Goal: Information Seeking & Learning: Learn about a topic

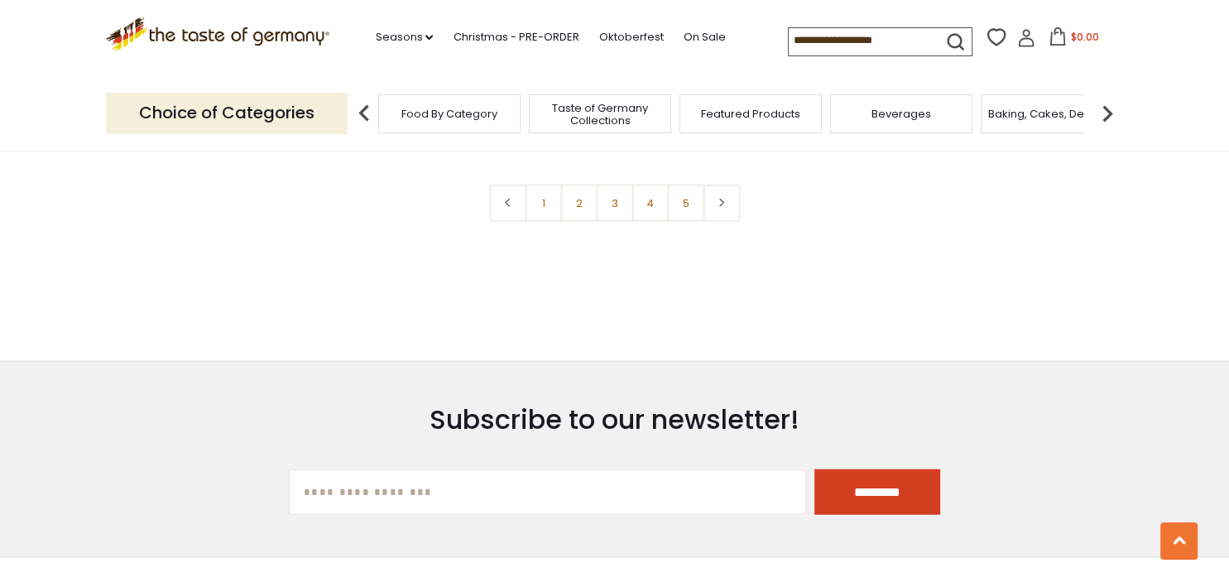
scroll to position [3758, 0]
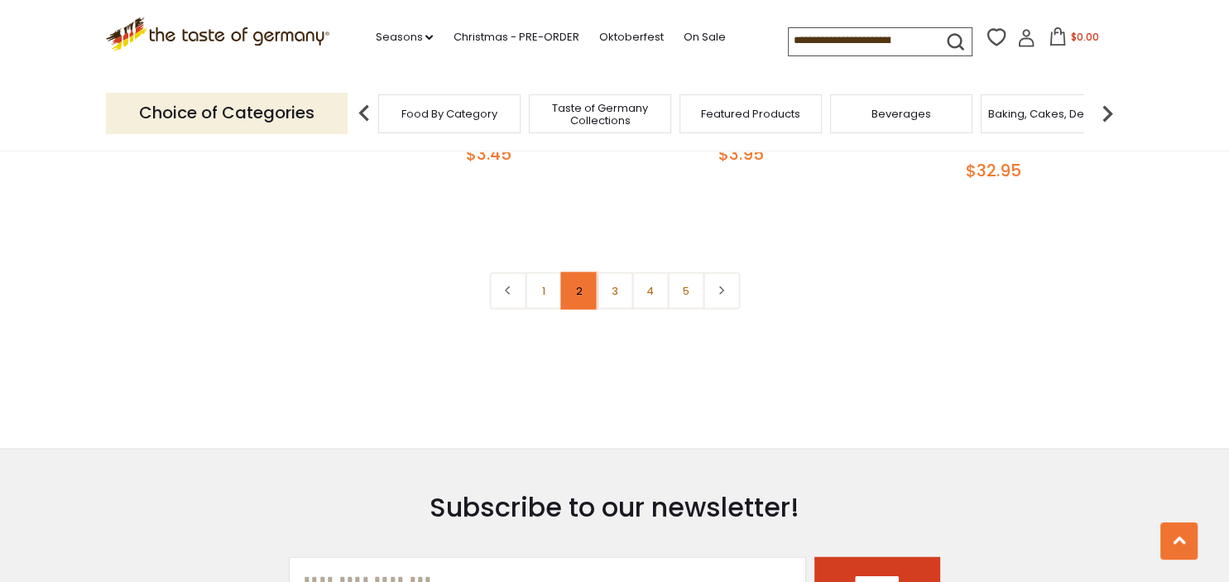
click at [584, 272] on link "2" at bounding box center [578, 290] width 37 height 37
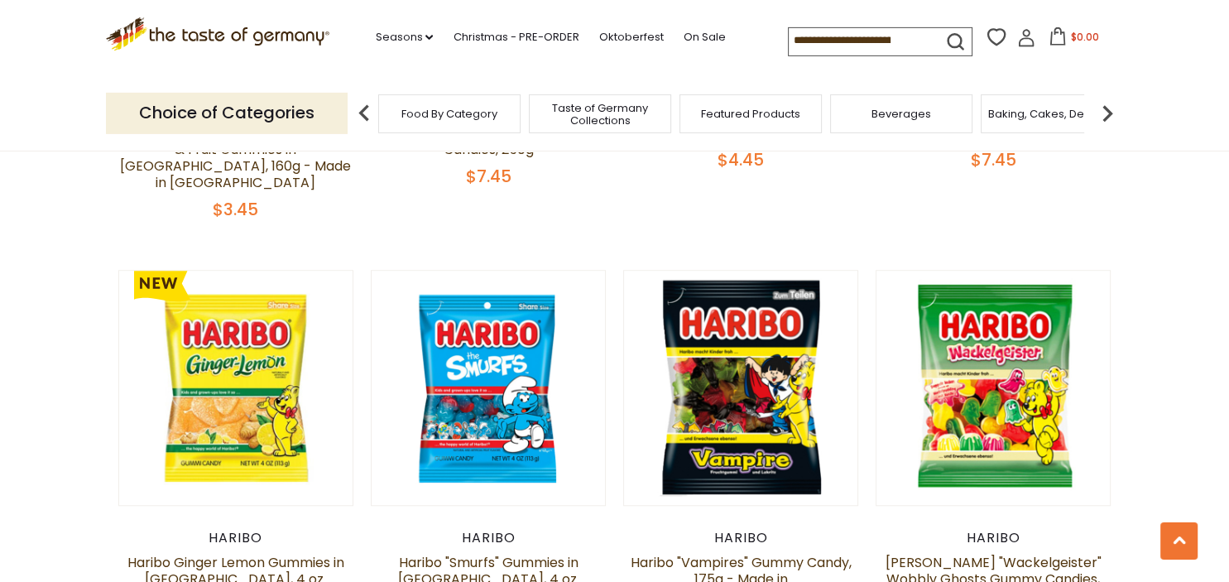
scroll to position [1311, 0]
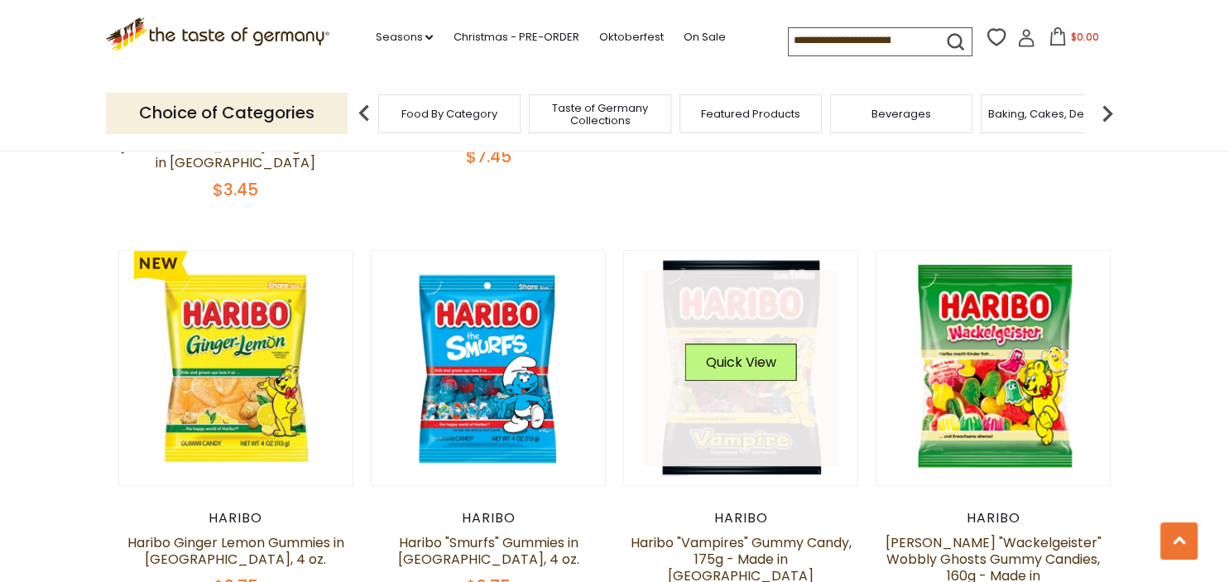
click at [786, 346] on link at bounding box center [740, 368] width 197 height 197
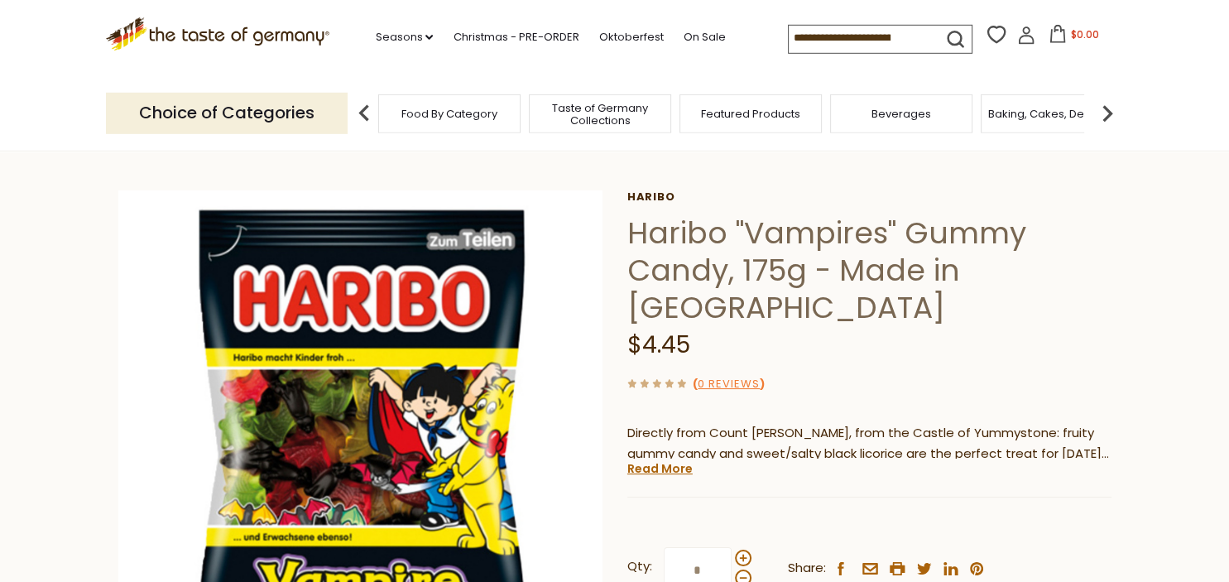
scroll to position [87, 0]
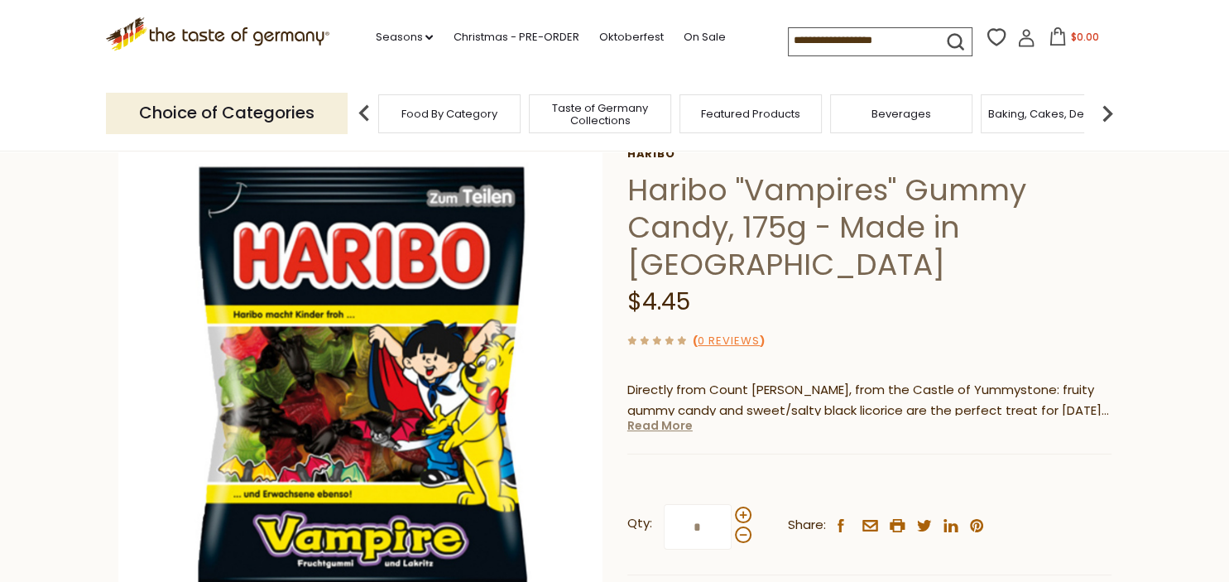
click at [663, 417] on link "Read More" at bounding box center [659, 425] width 65 height 17
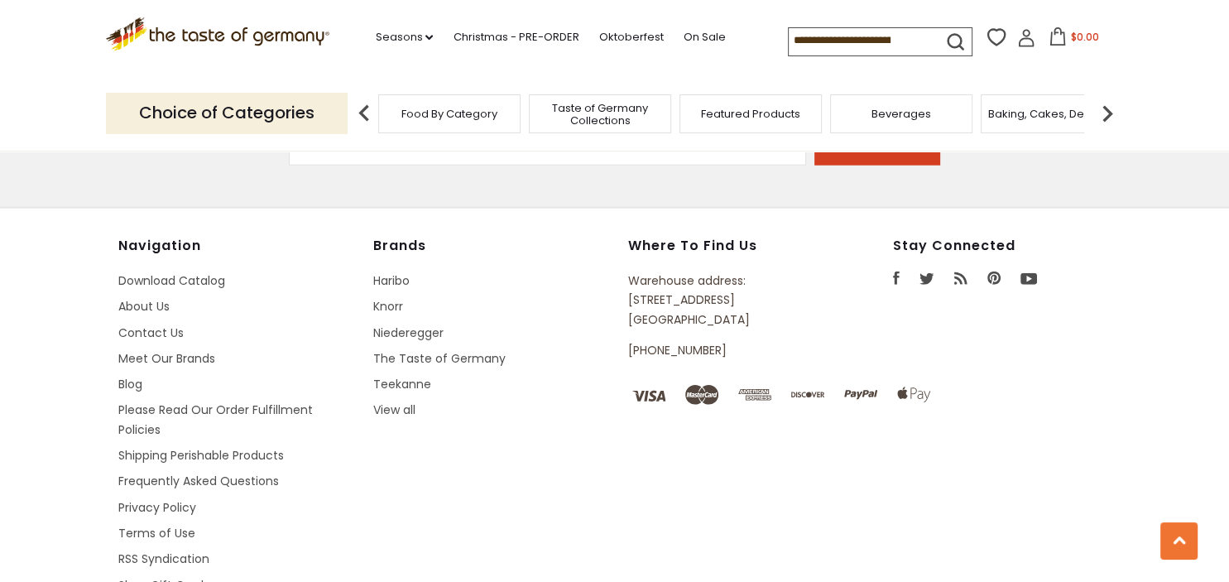
scroll to position [3846, 0]
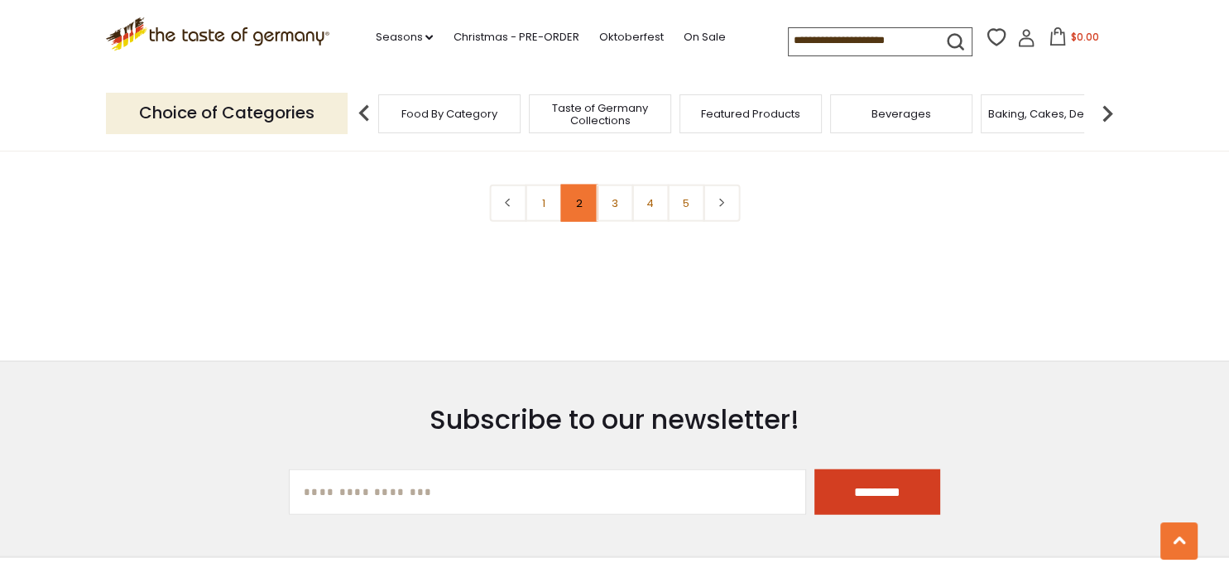
click at [578, 185] on link "2" at bounding box center [578, 203] width 37 height 37
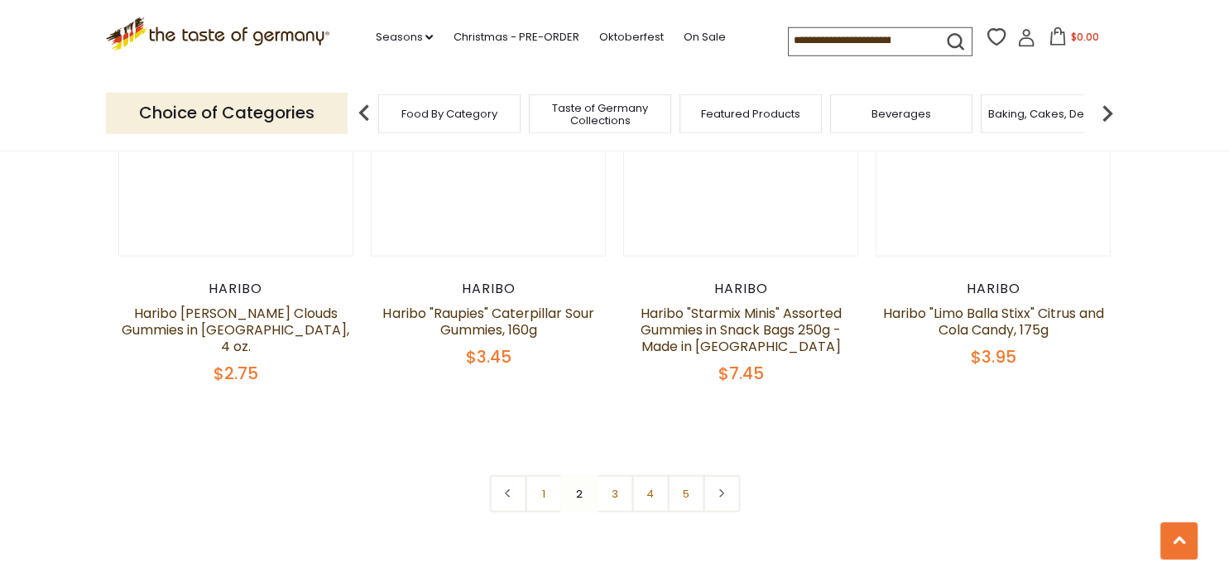
scroll to position [3622, 0]
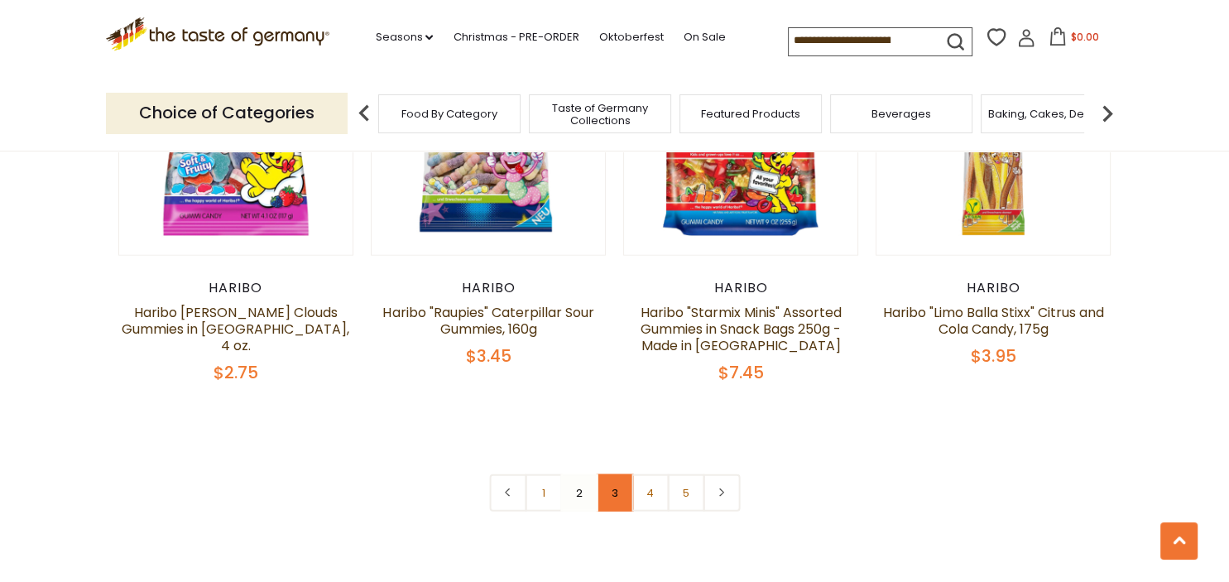
click at [617, 474] on link "3" at bounding box center [614, 492] width 37 height 37
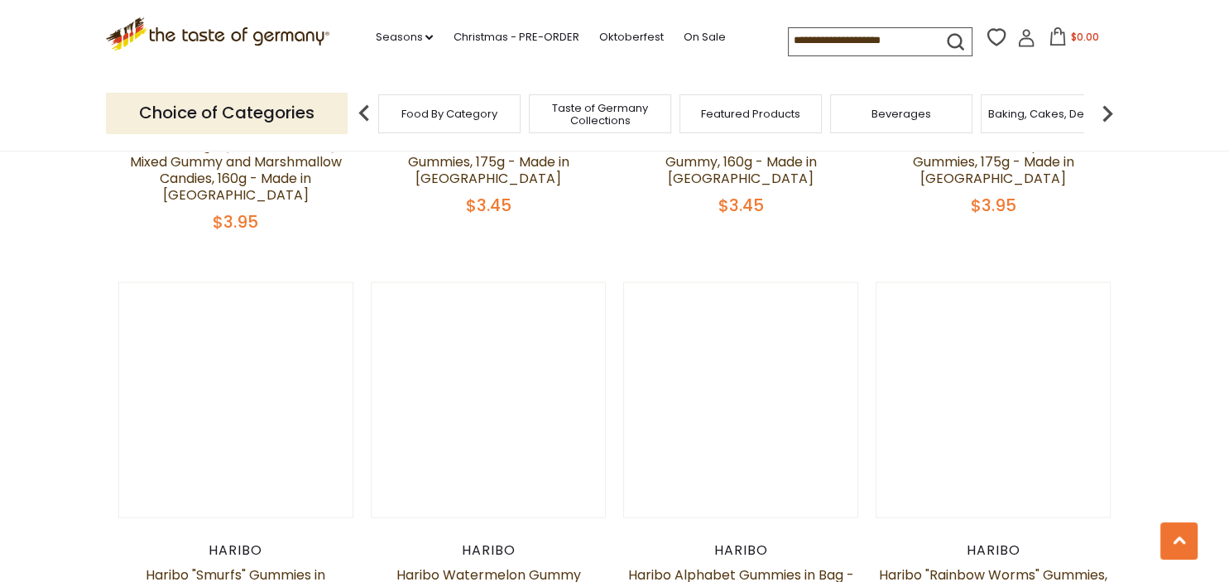
scroll to position [3447, 0]
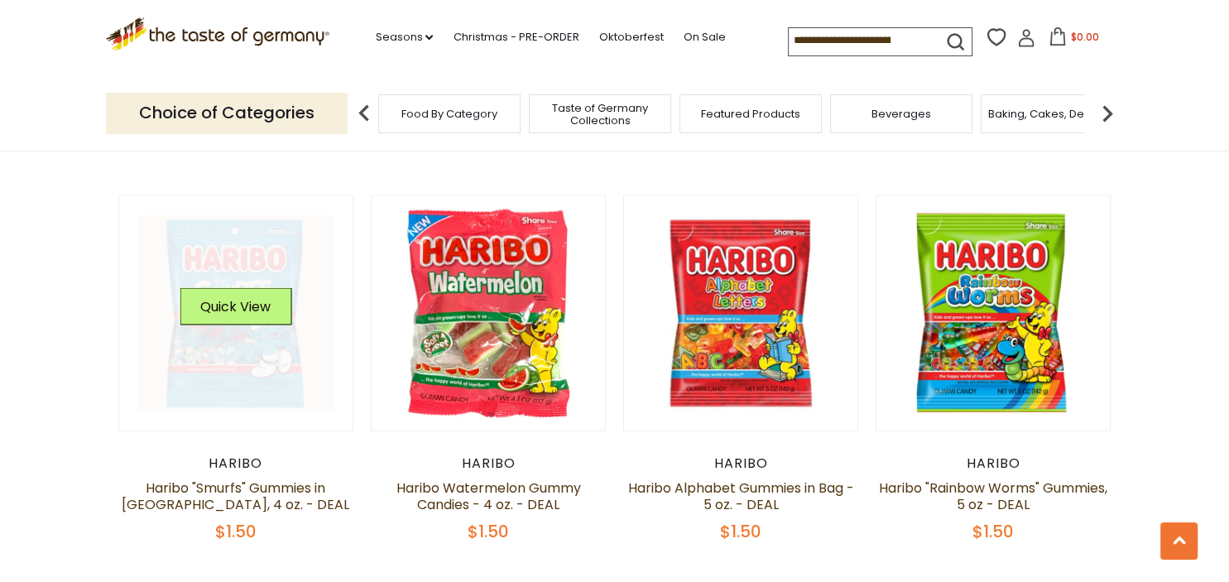
click at [229, 272] on link at bounding box center [235, 313] width 197 height 197
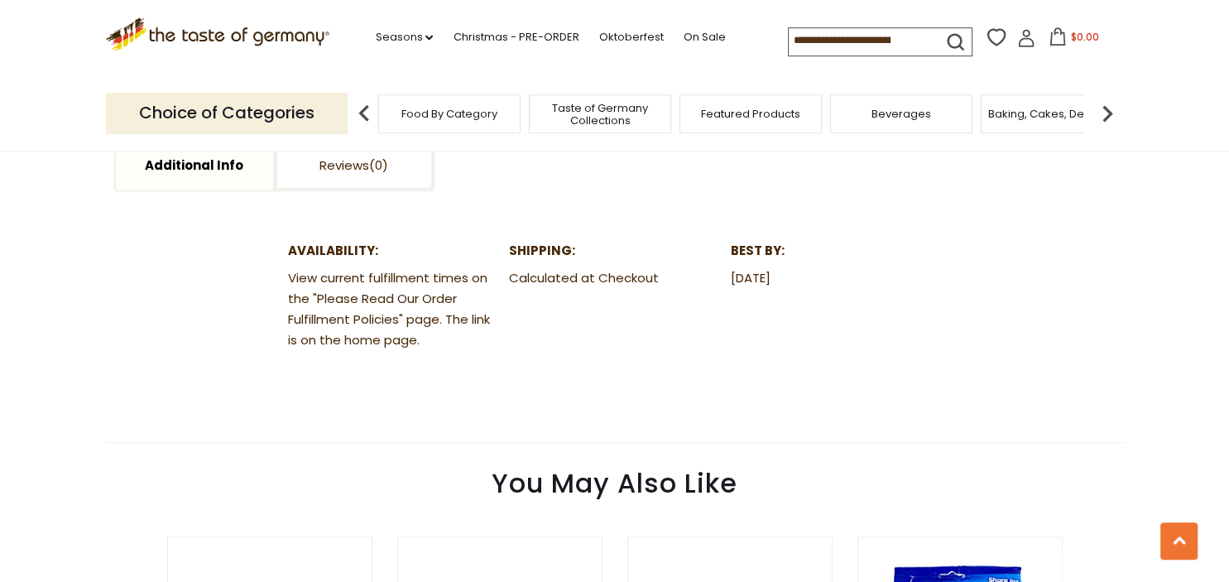
scroll to position [874, 0]
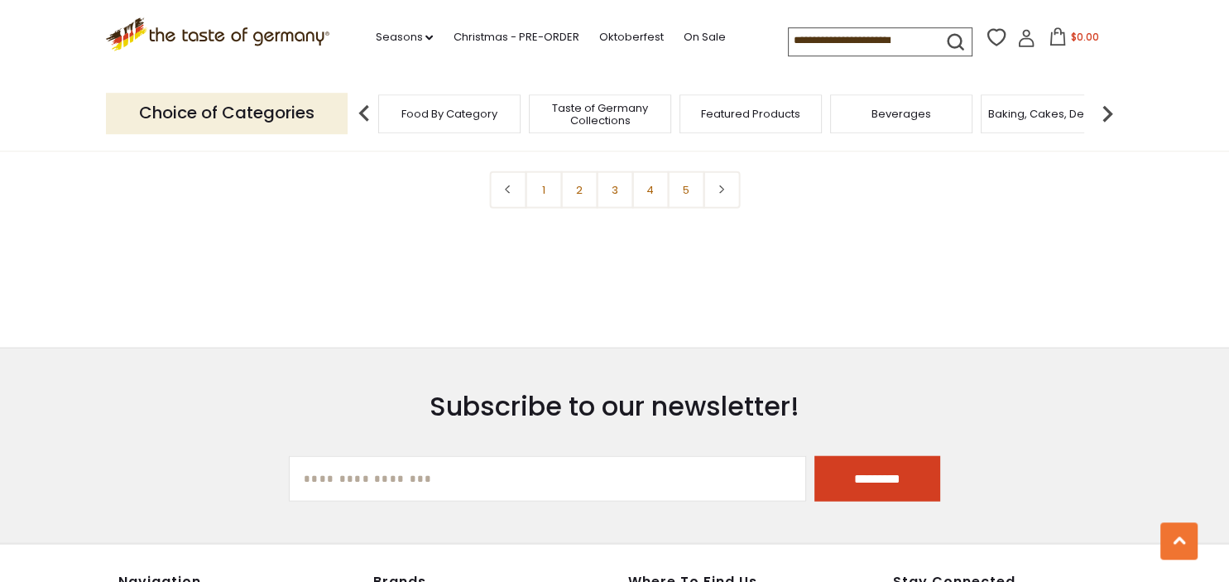
scroll to position [3716, 0]
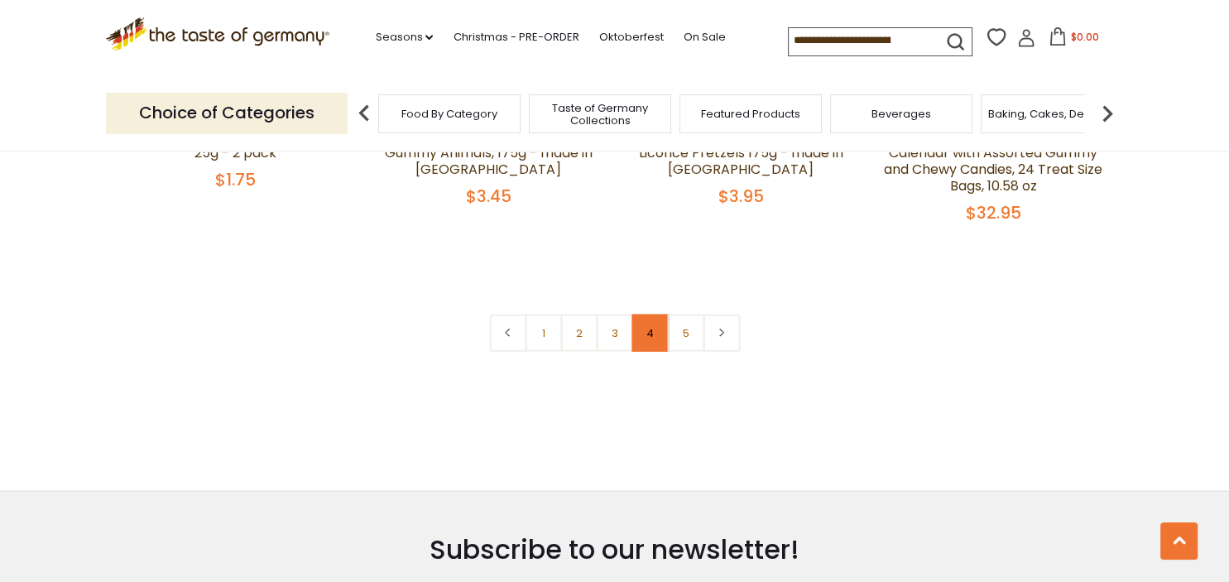
click at [651, 315] on link "4" at bounding box center [650, 333] width 37 height 37
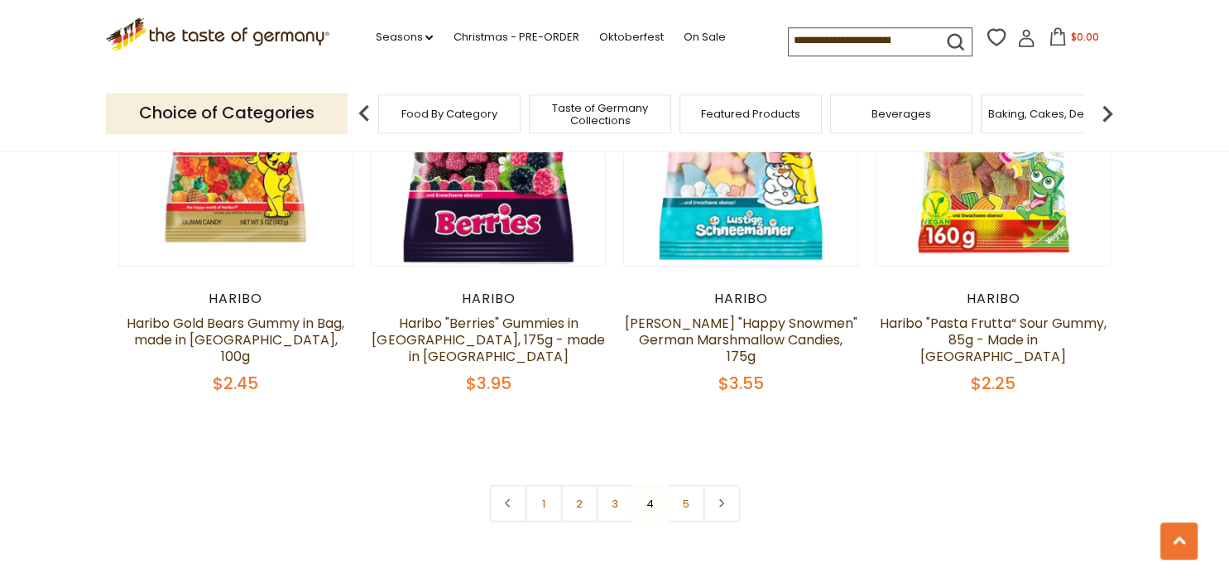
scroll to position [3797, 0]
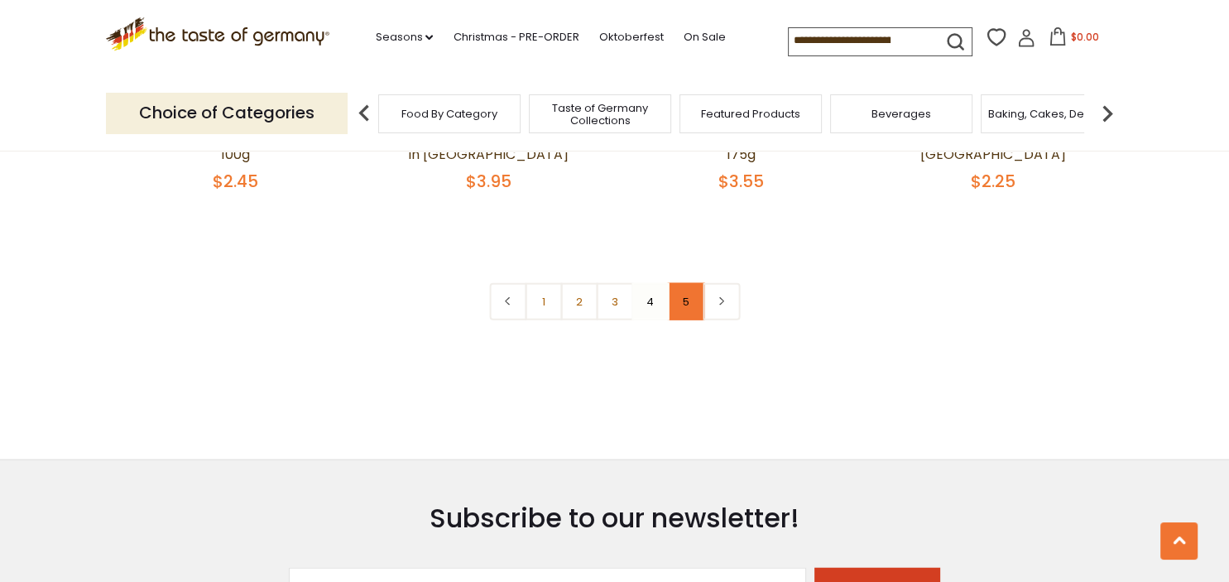
click at [680, 283] on link "5" at bounding box center [685, 301] width 37 height 37
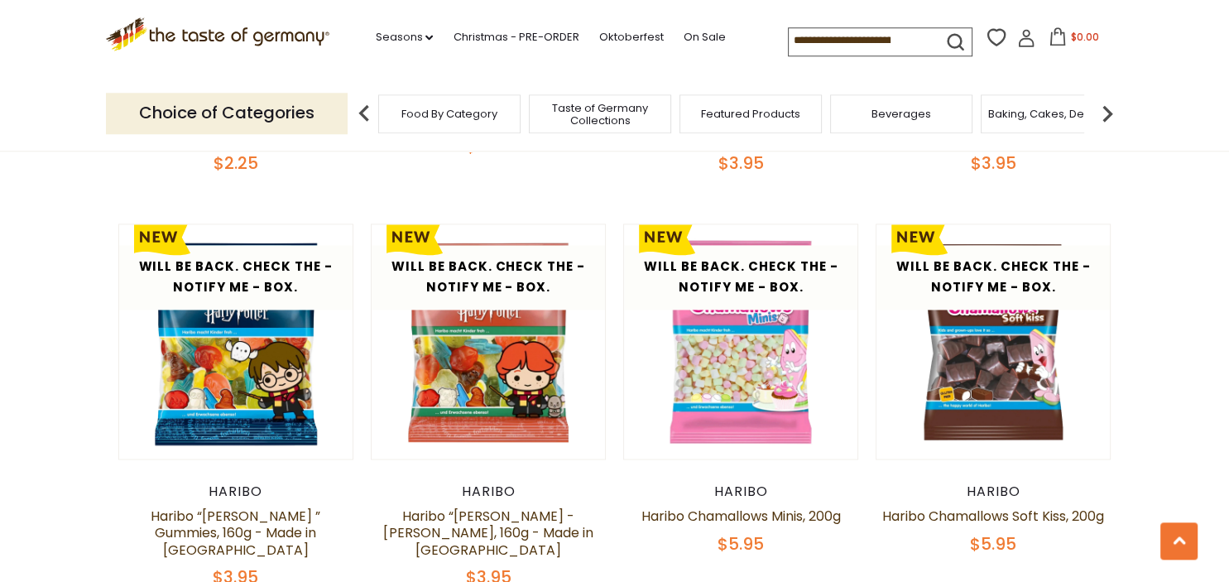
scroll to position [2486, 0]
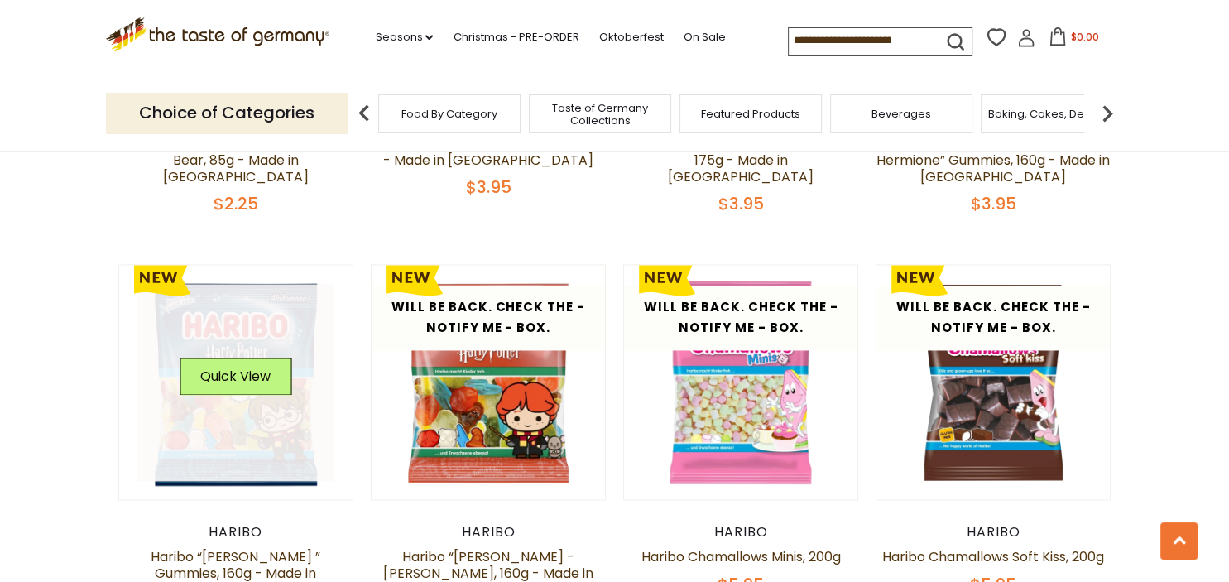
click at [250, 411] on link at bounding box center [235, 382] width 197 height 197
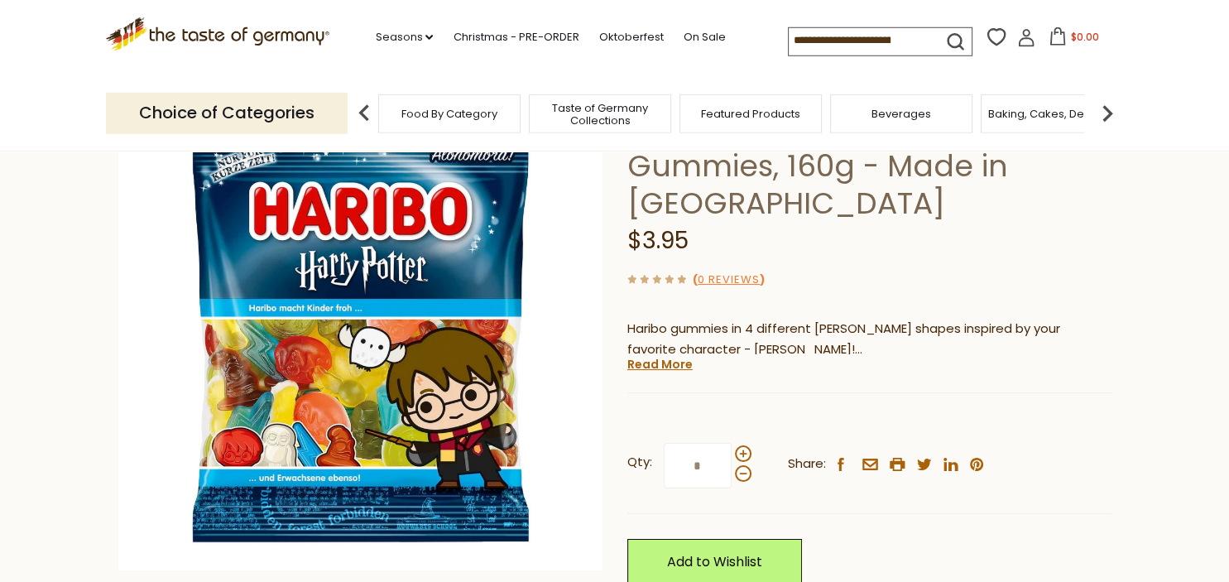
scroll to position [175, 0]
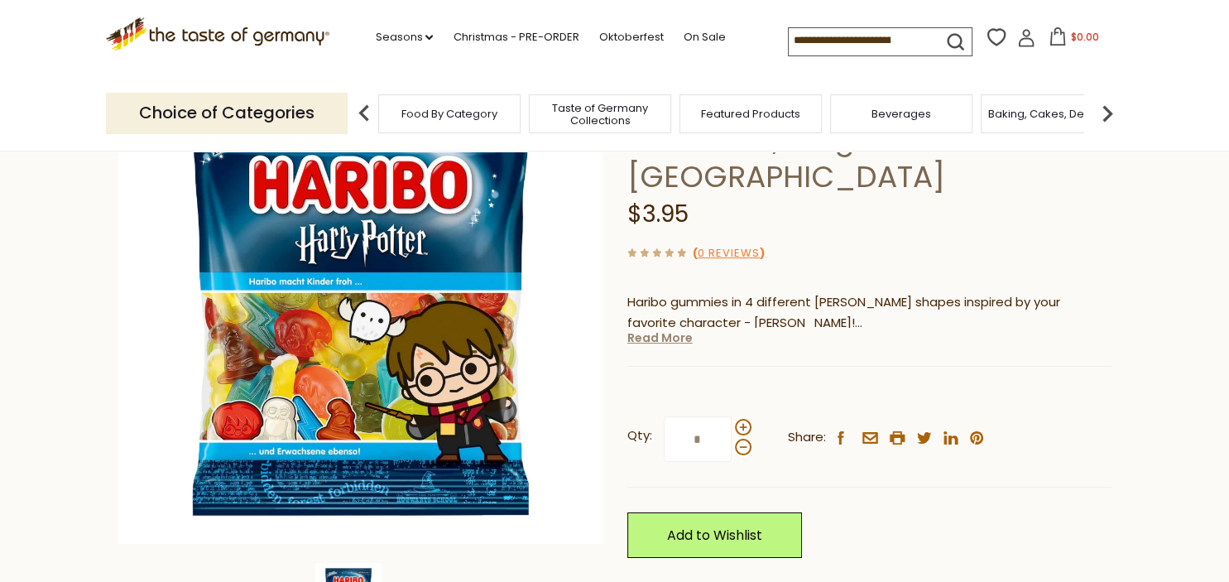
click at [639, 329] on link "Read More" at bounding box center [659, 337] width 65 height 17
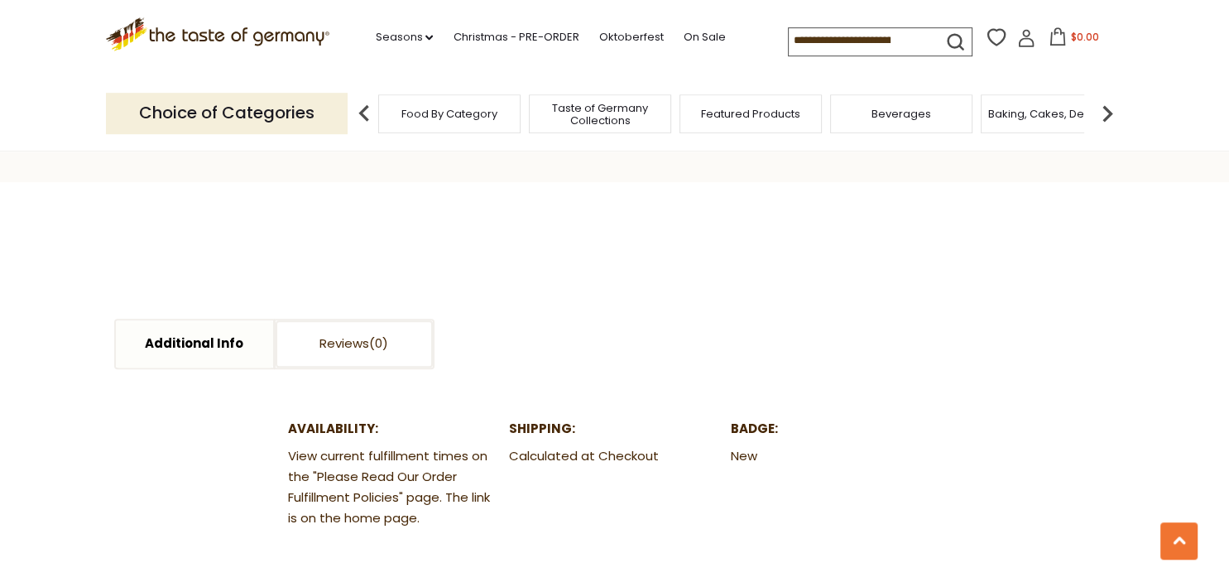
scroll to position [699, 0]
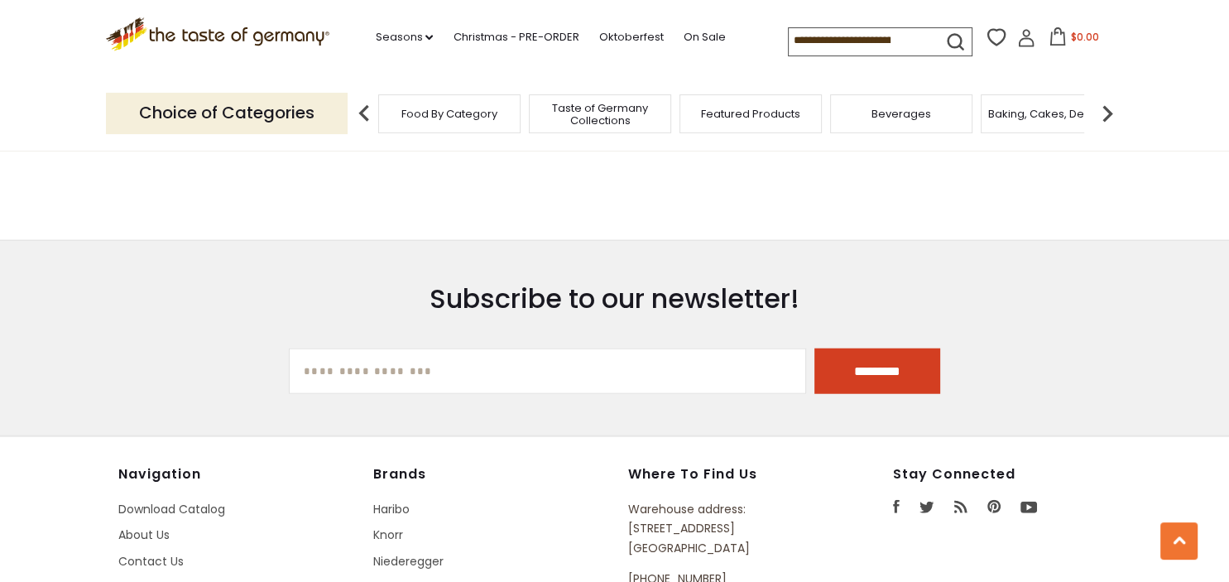
scroll to position [3846, 0]
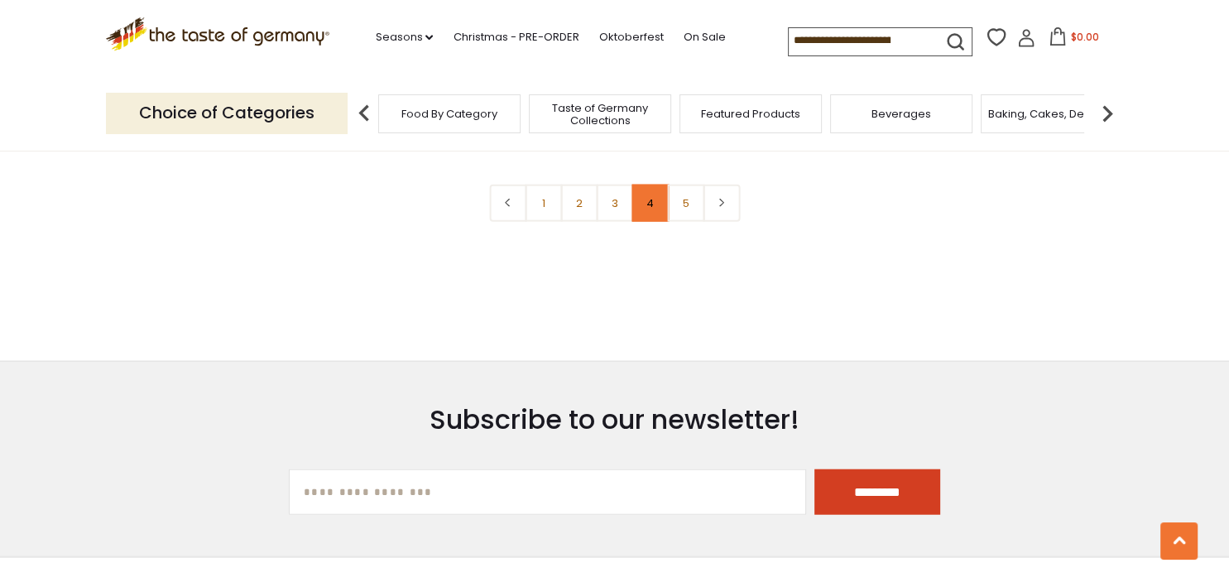
click at [651, 185] on link "4" at bounding box center [650, 203] width 37 height 37
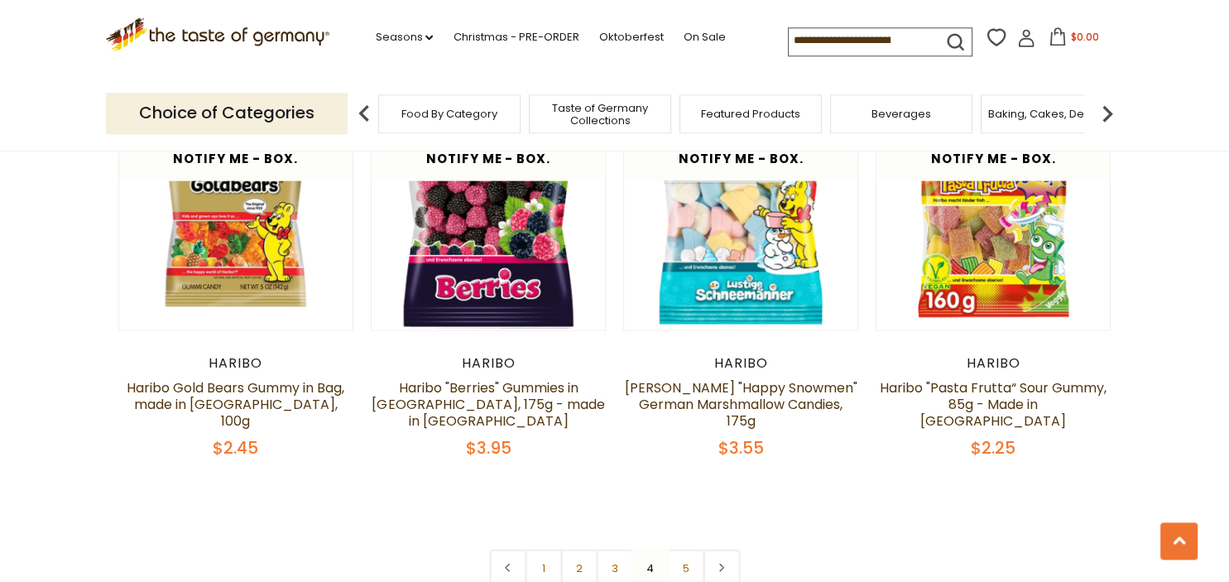
scroll to position [3534, 0]
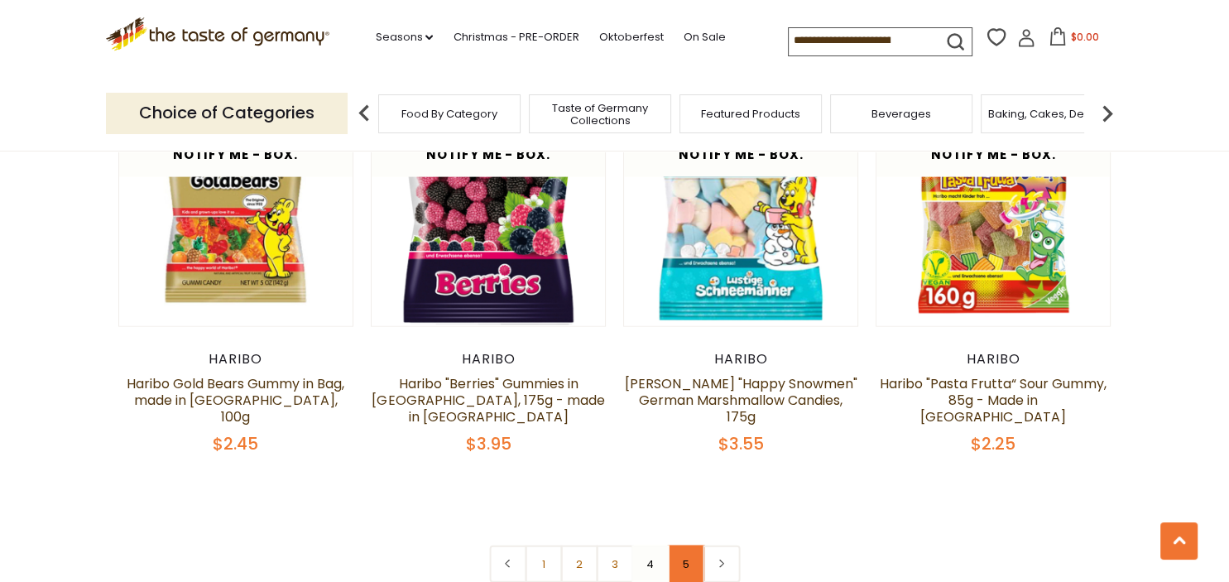
click at [685, 545] on link "5" at bounding box center [685, 563] width 37 height 37
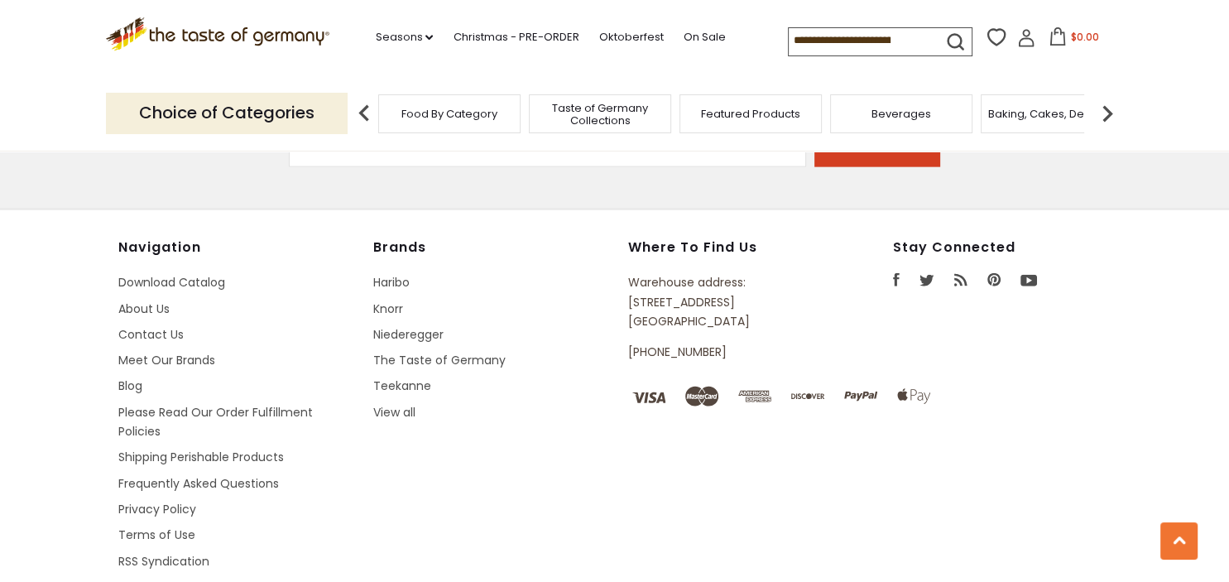
scroll to position [3710, 0]
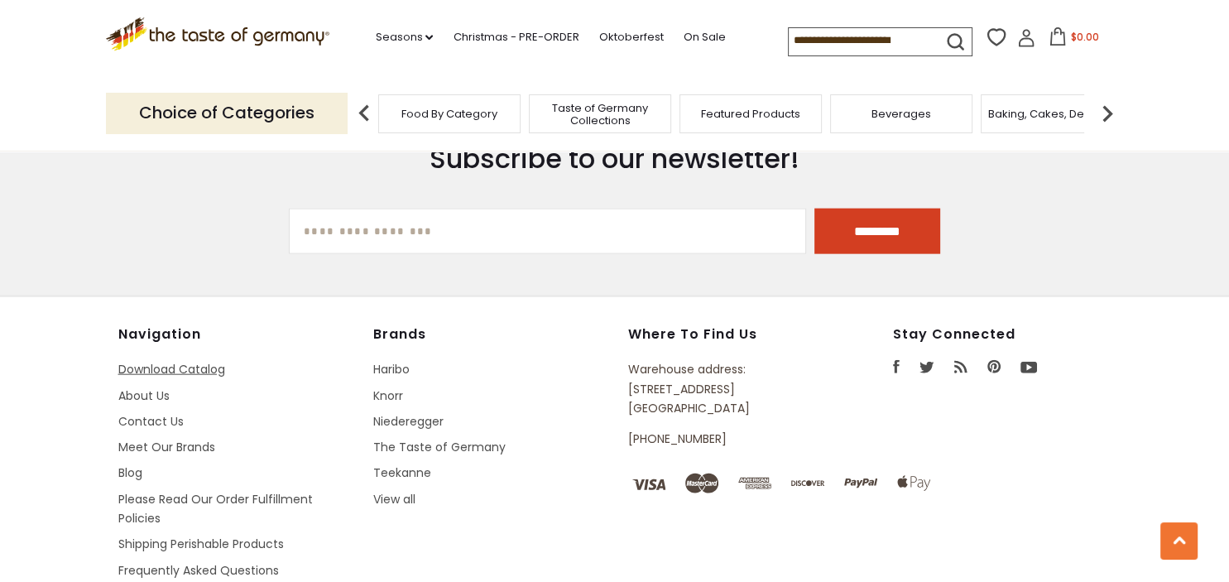
click at [194, 361] on link "Download Catalog" at bounding box center [171, 369] width 107 height 17
